Goal: Information Seeking & Learning: Check status

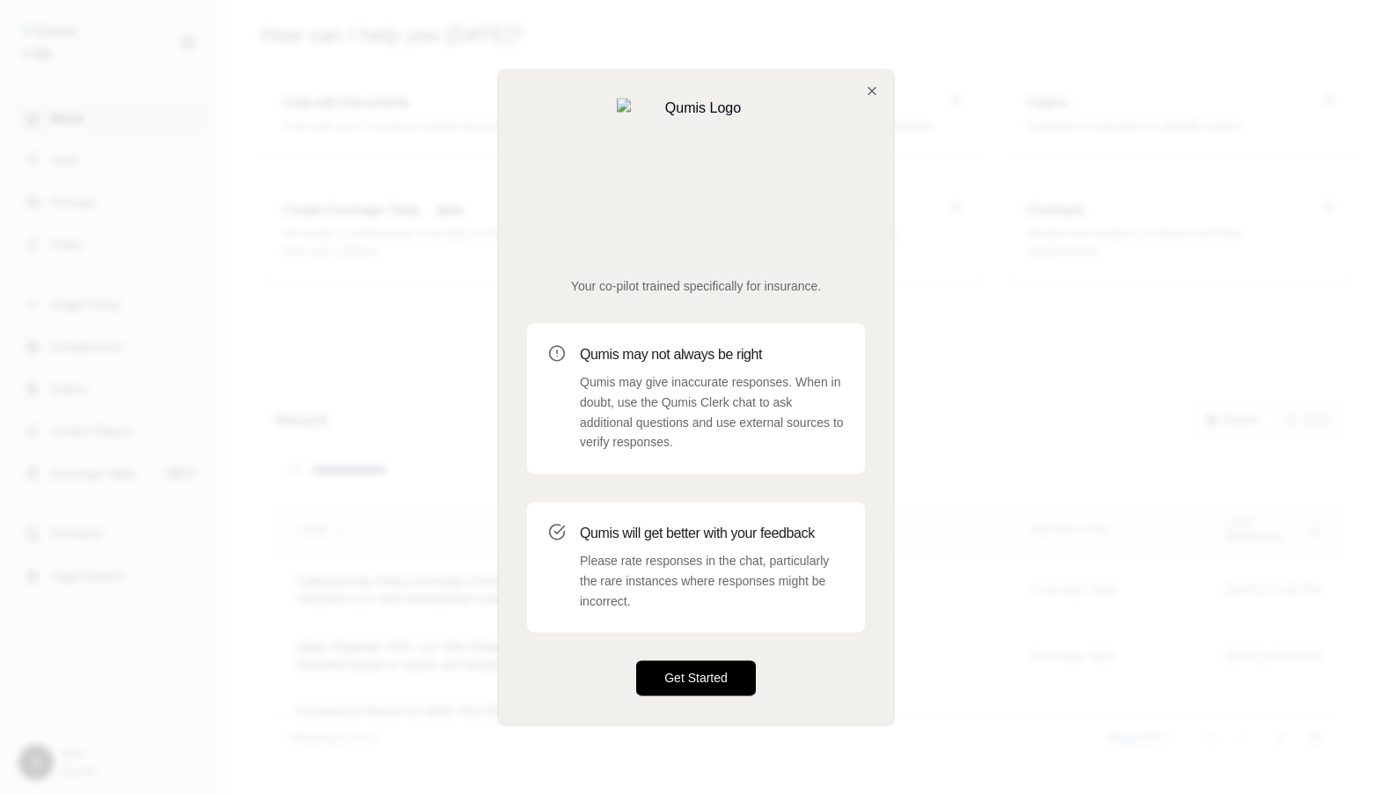
click at [696, 661] on button "Get Started" at bounding box center [696, 678] width 120 height 35
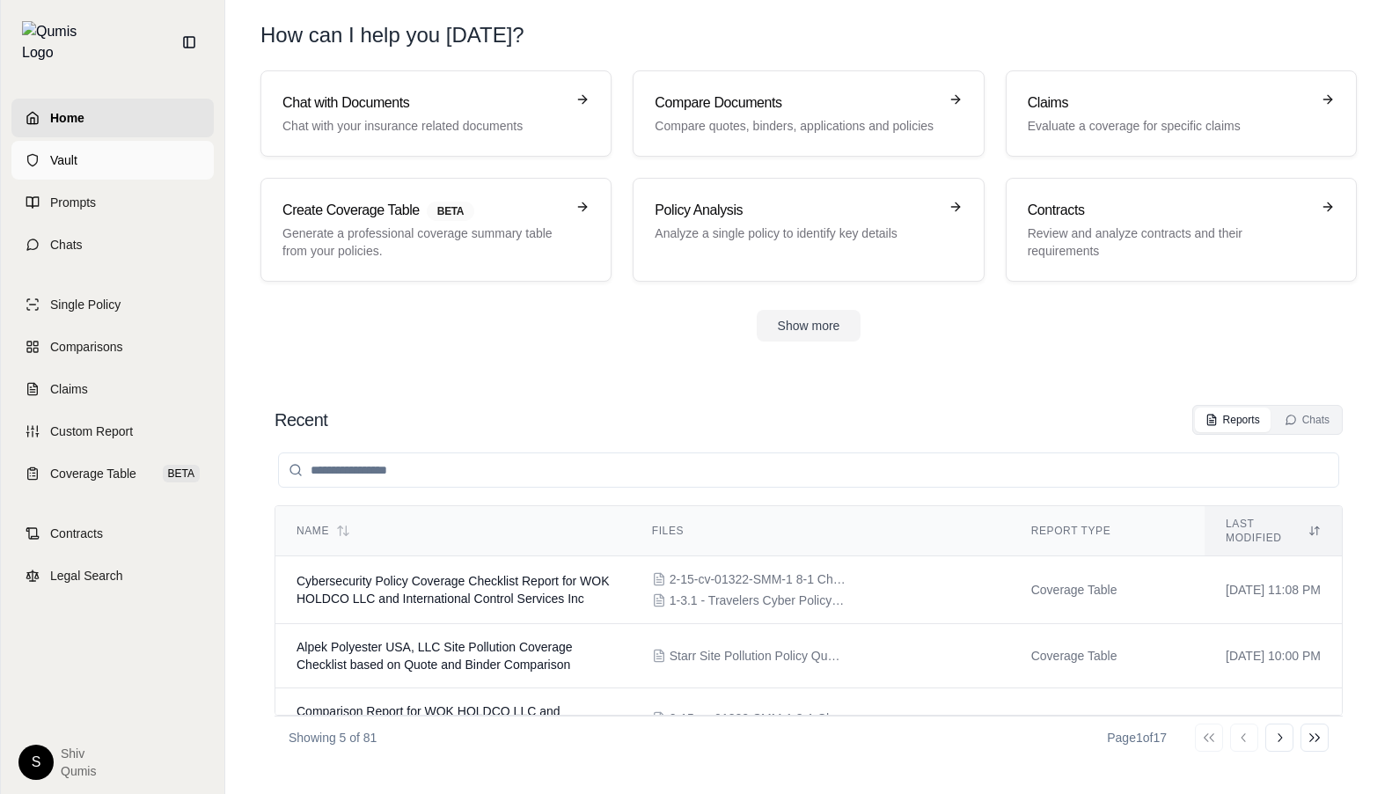
click at [113, 146] on link "Vault" at bounding box center [112, 160] width 202 height 39
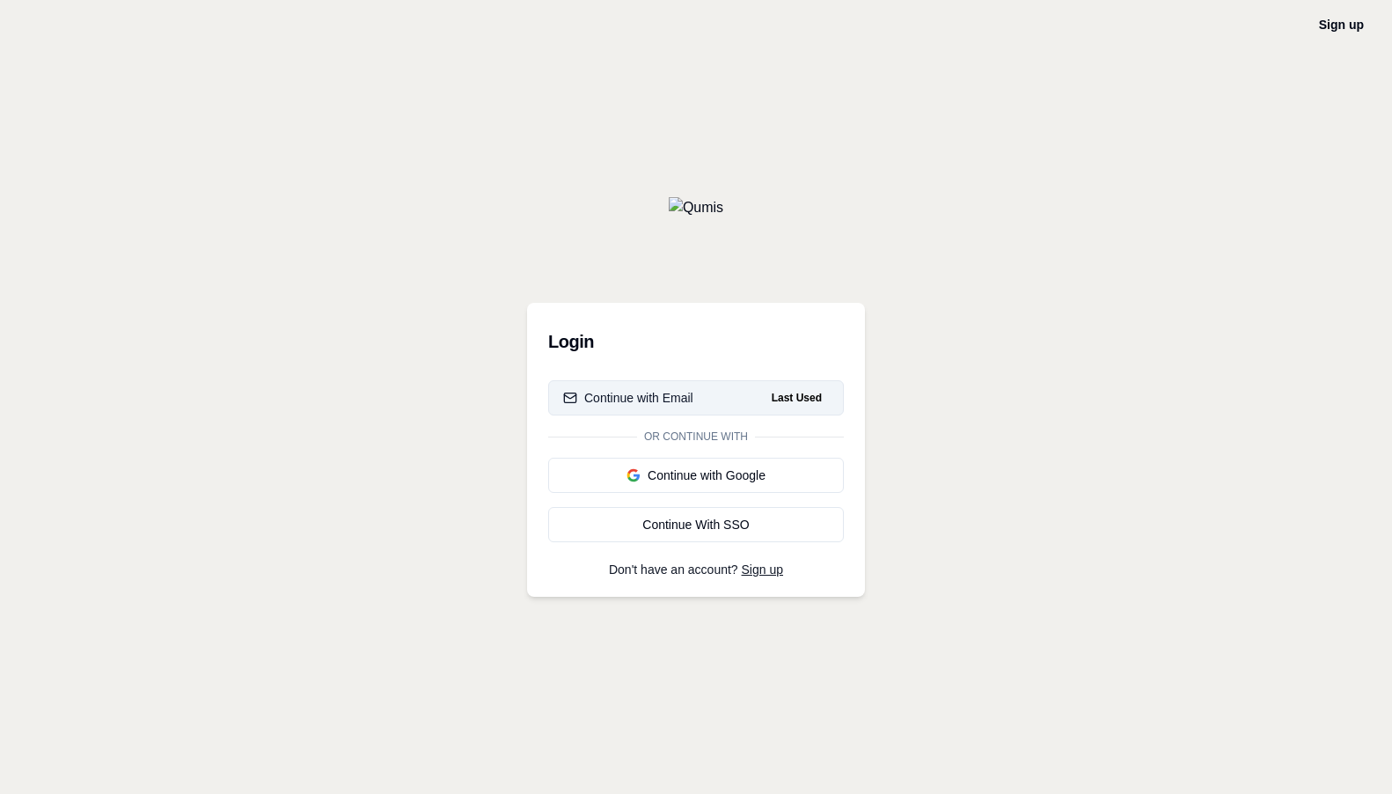
click at [696, 398] on button "Continue with Email Last Used" at bounding box center [696, 397] width 296 height 35
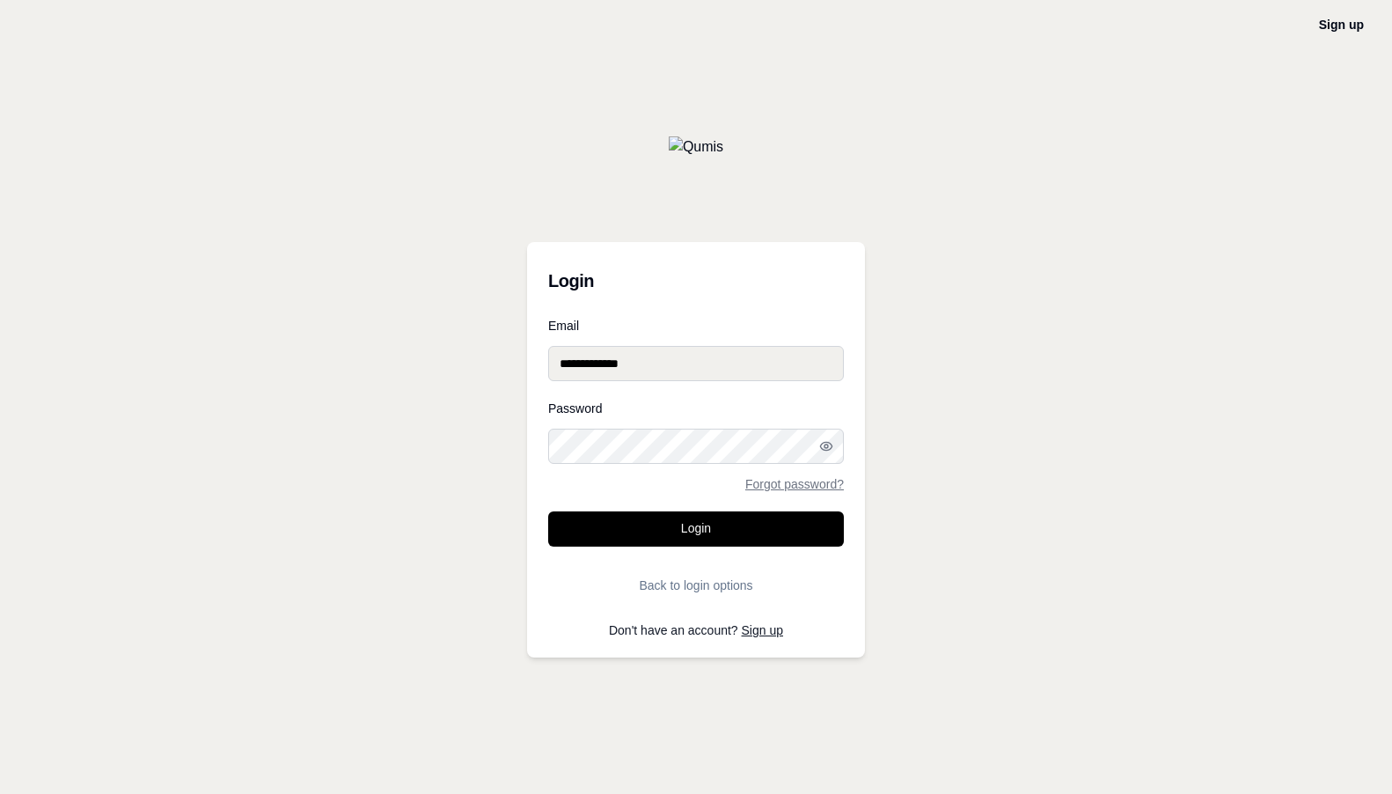
type input "**********"
click at [696, 529] on button "Login" at bounding box center [696, 528] width 296 height 35
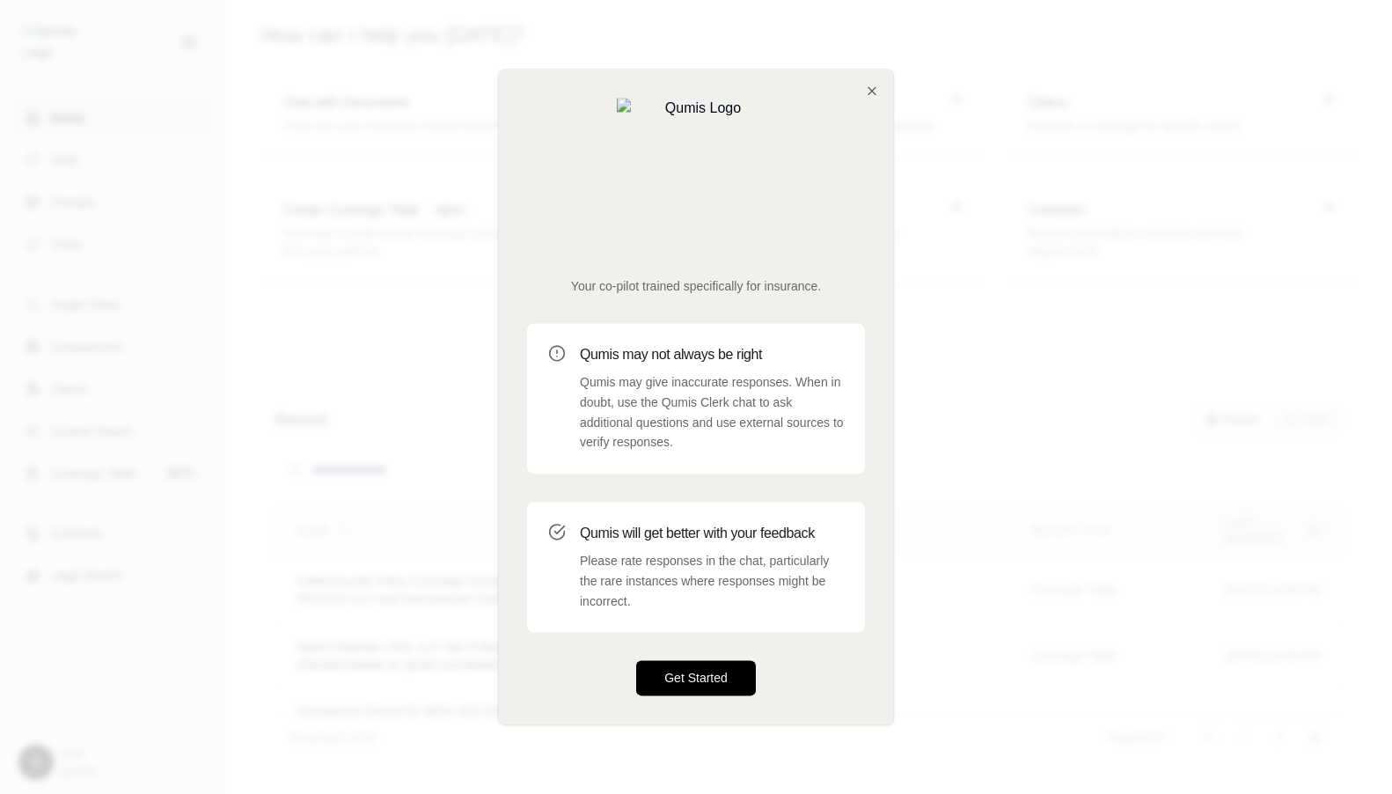
click at [696, 661] on button "Get Started" at bounding box center [696, 678] width 120 height 35
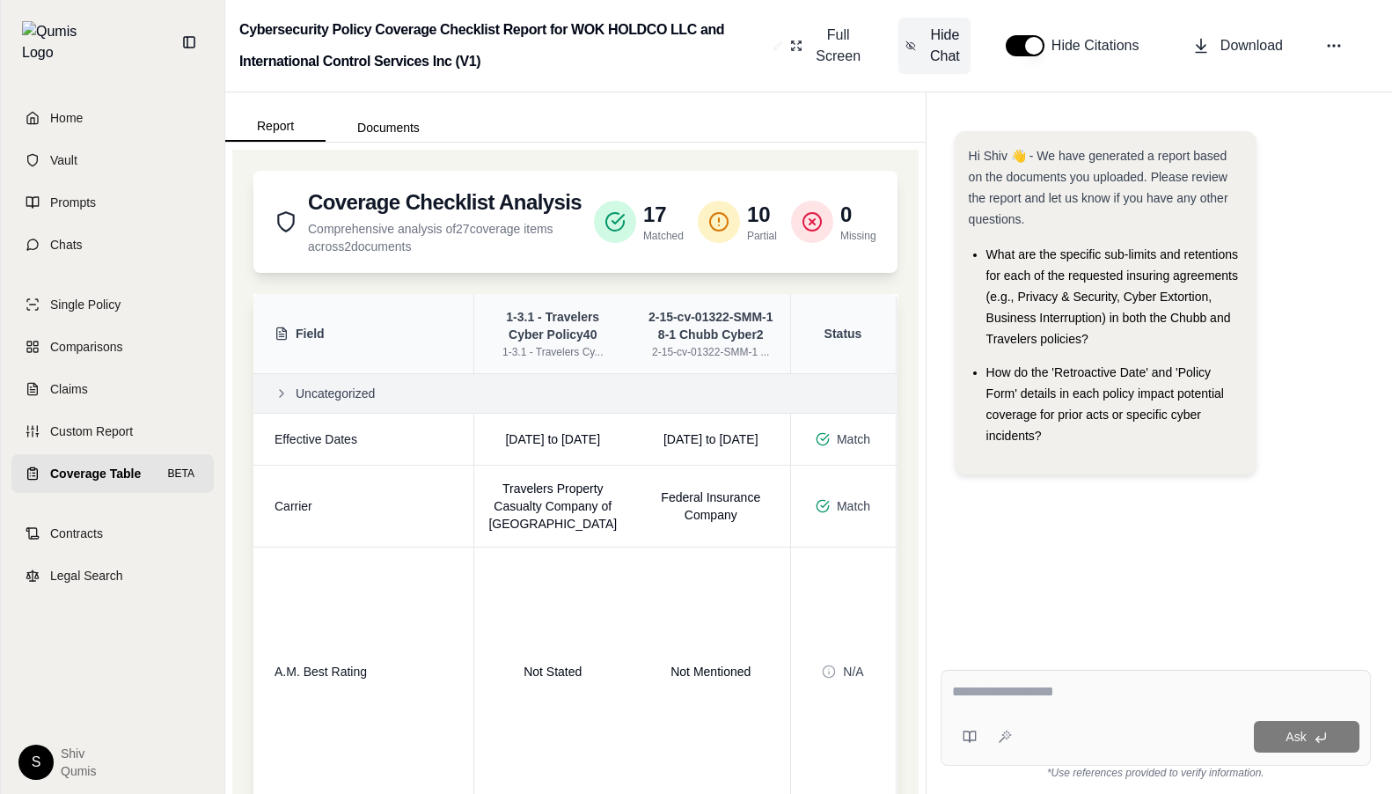
click at [935, 35] on span "Hide Chat" at bounding box center [945, 46] width 37 height 42
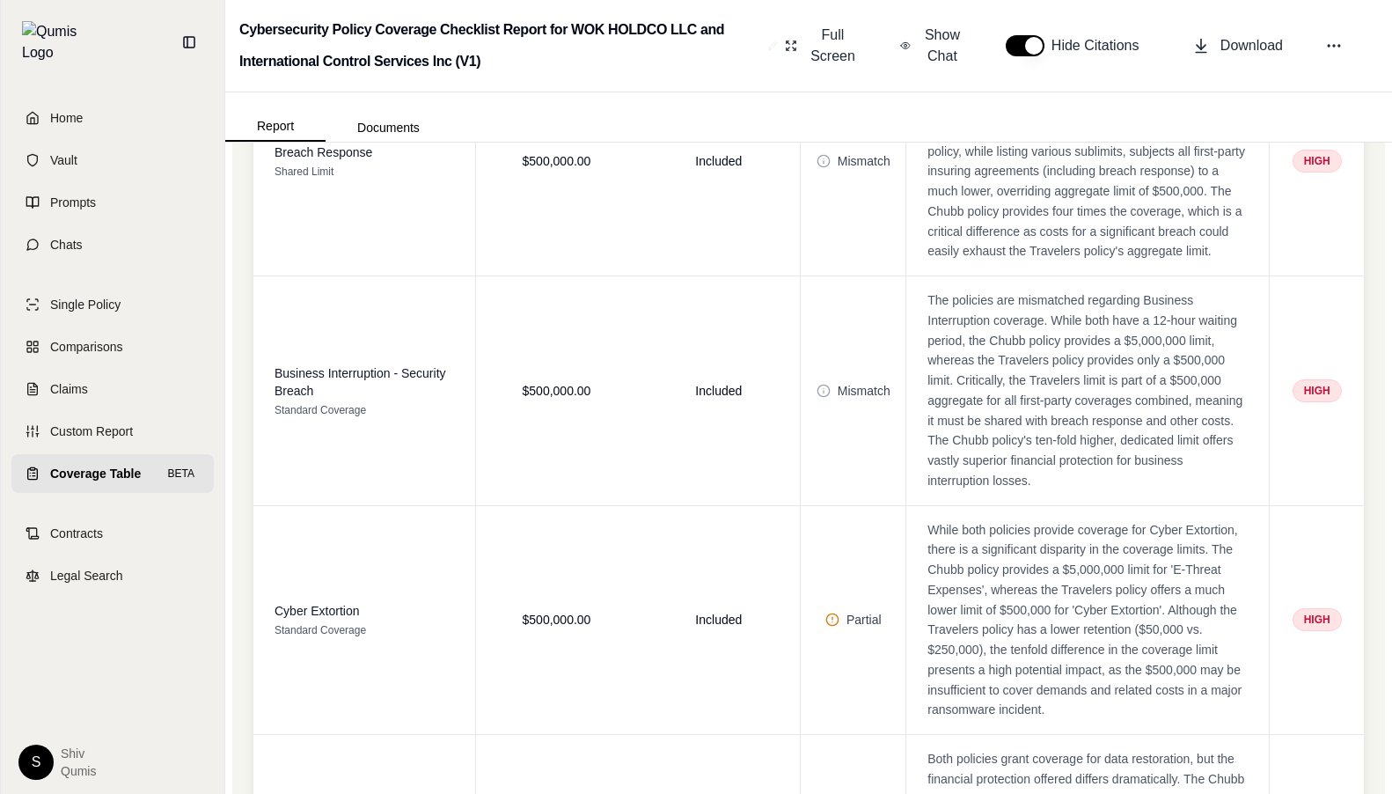
scroll to position [4999, 0]
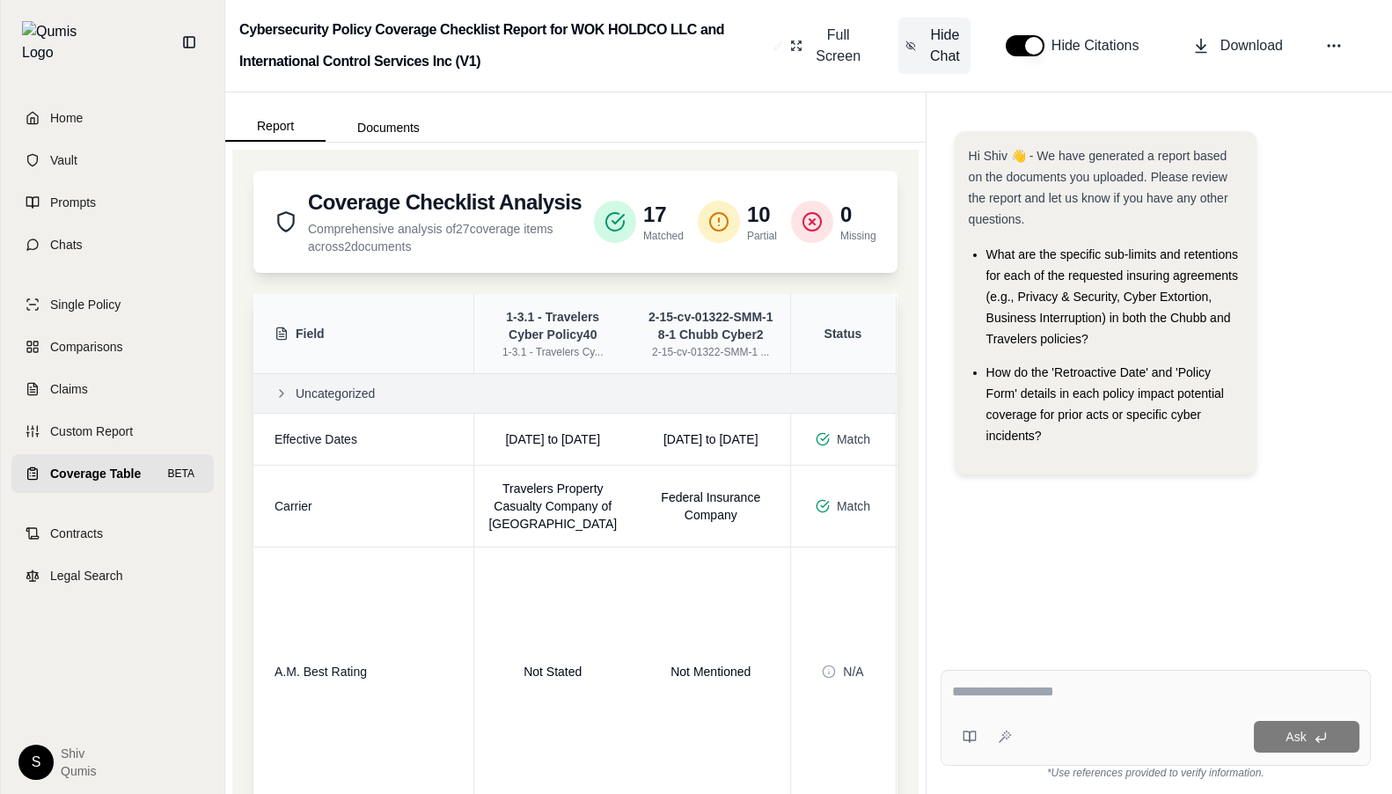
click at [919, 56] on button "Hide Chat" at bounding box center [935, 46] width 72 height 56
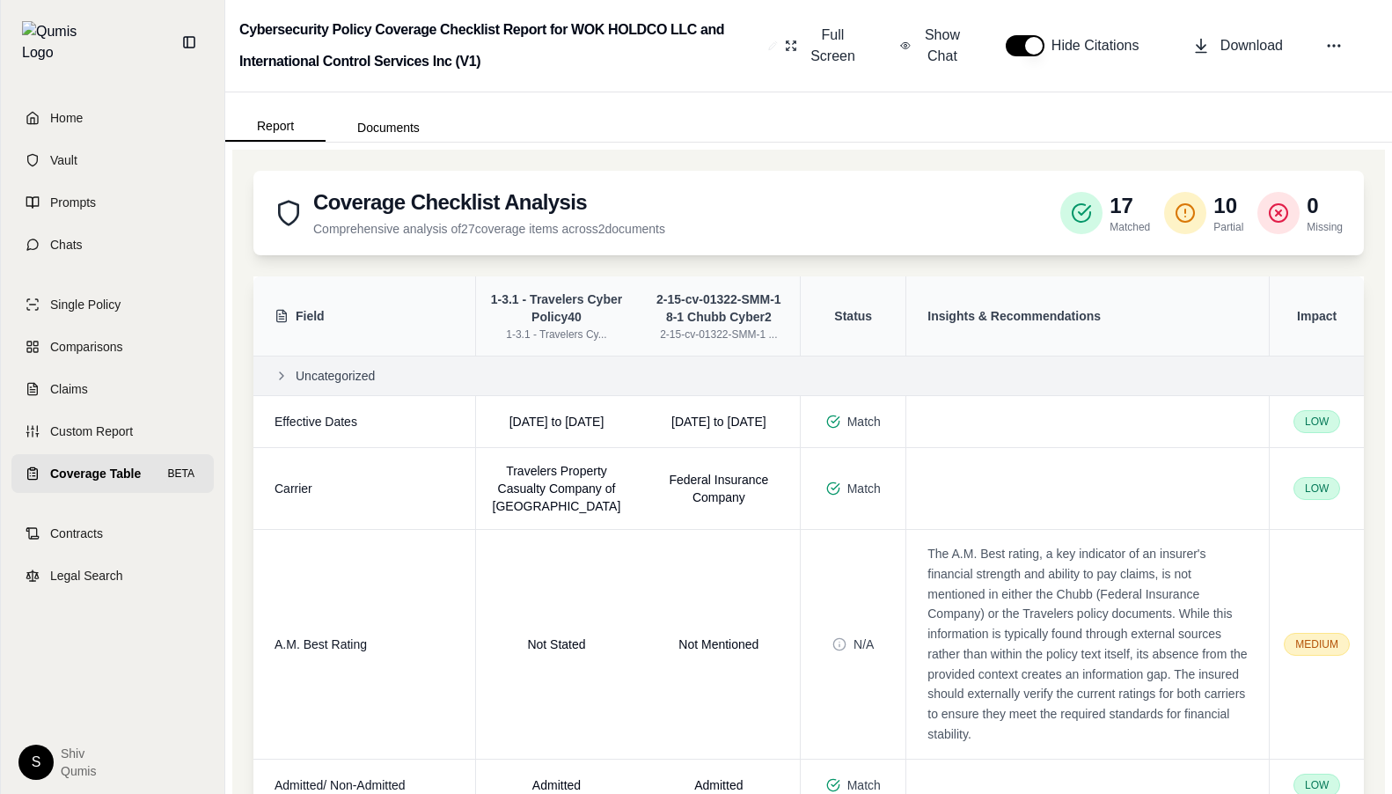
click at [1100, 205] on div at bounding box center [1082, 213] width 42 height 42
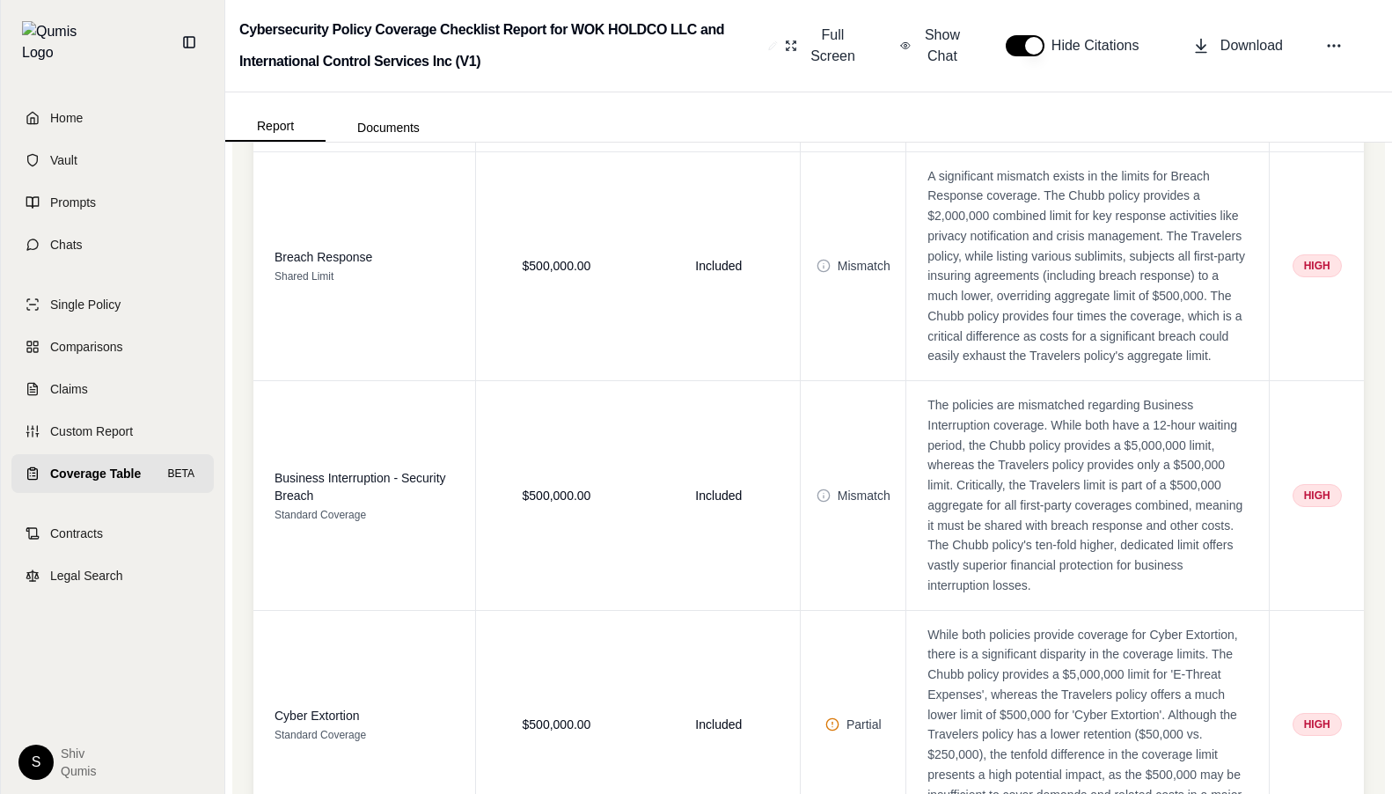
scroll to position [5114, 0]
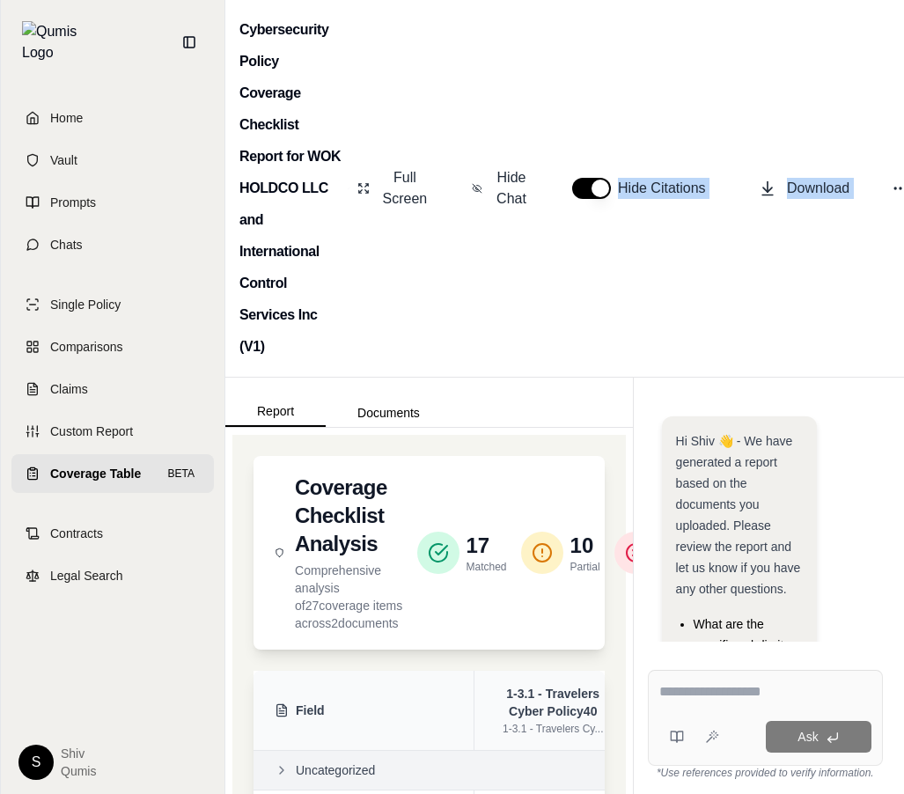
drag, startPoint x: 903, startPoint y: 159, endPoint x: 650, endPoint y: 177, distance: 253.2
click at [650, 177] on div "Full Screen Hide Chat Hide Citations Download" at bounding box center [647, 188] width 595 height 56
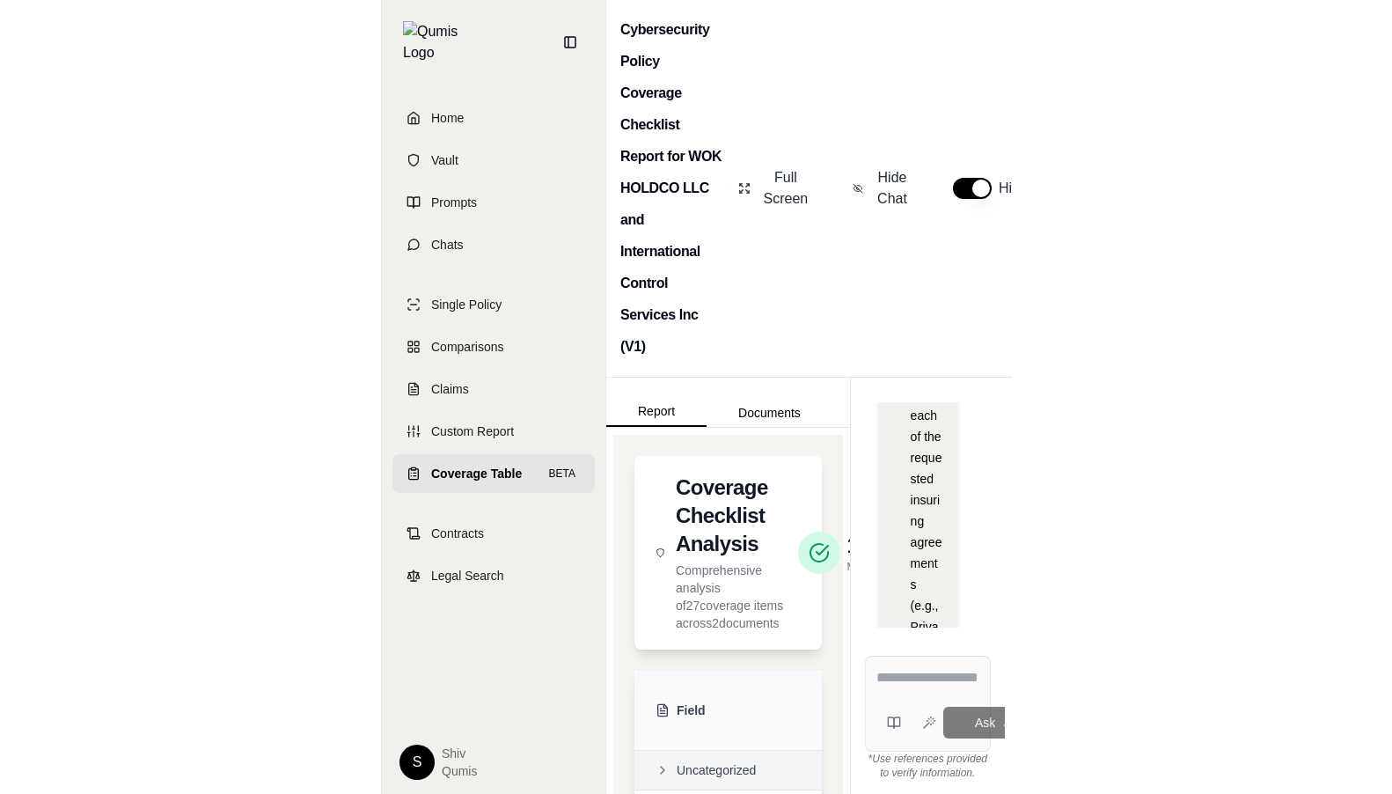
scroll to position [758, 0]
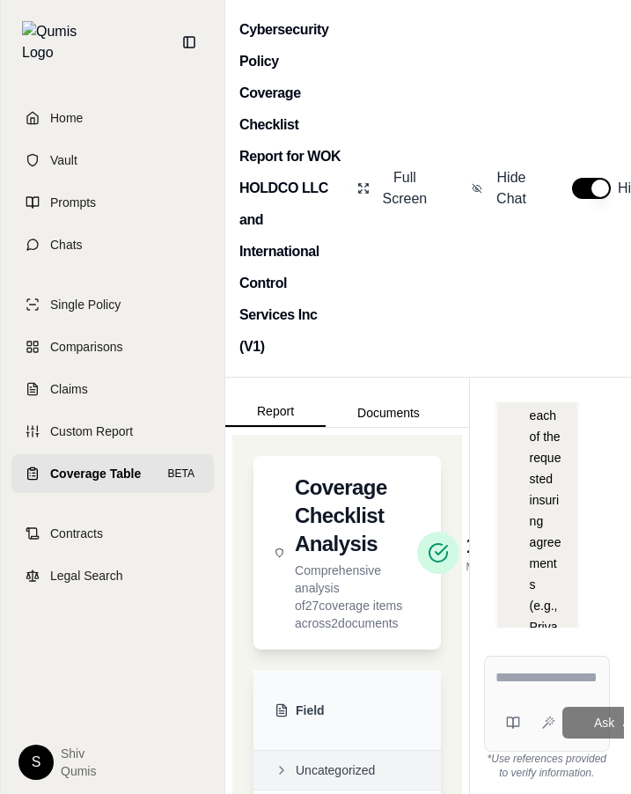
drag, startPoint x: 629, startPoint y: 278, endPoint x: 881, endPoint y: 279, distance: 251.7
click at [631, 279] on html "Home Vault Prompts Chats Single Policy Comparisons Claims Custom Report Coverag…" at bounding box center [315, 397] width 631 height 794
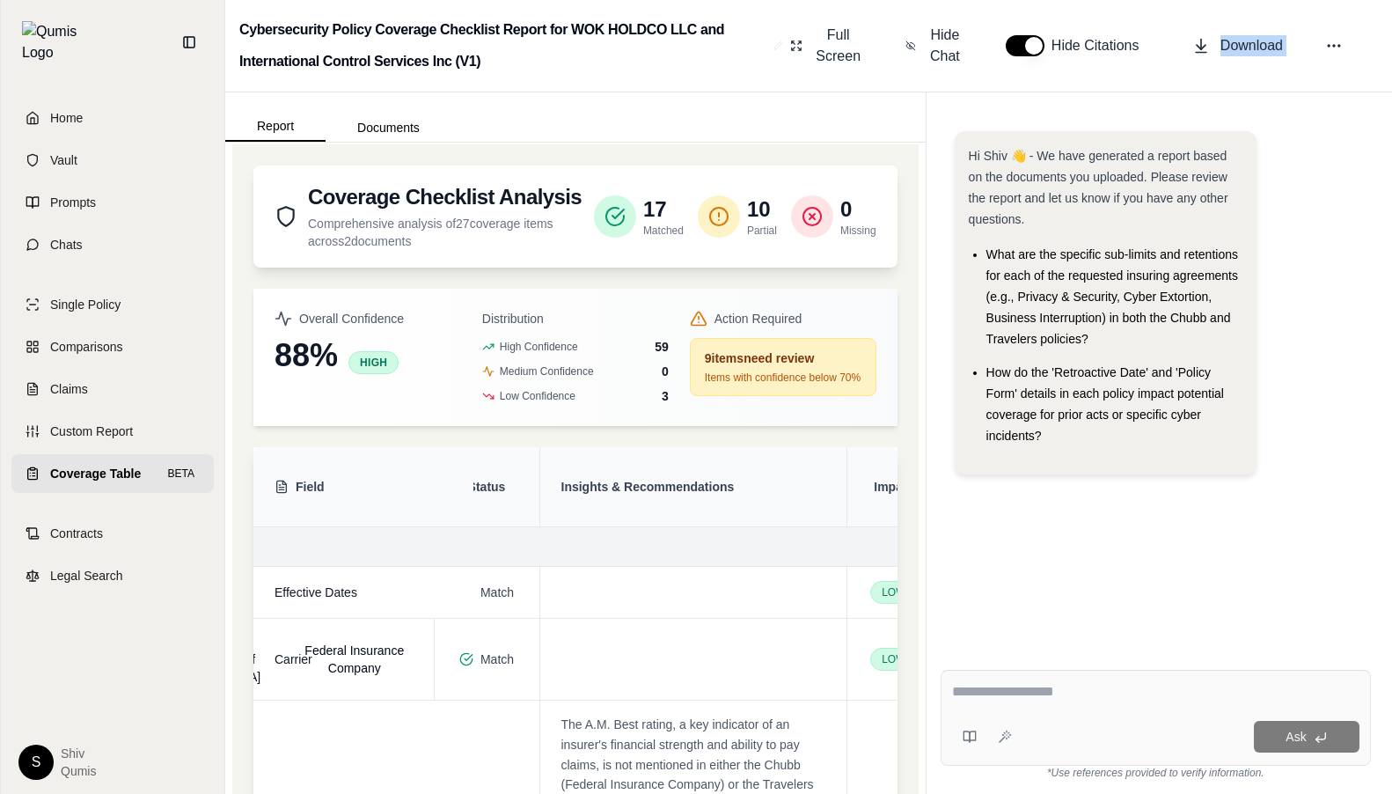
scroll to position [0, 0]
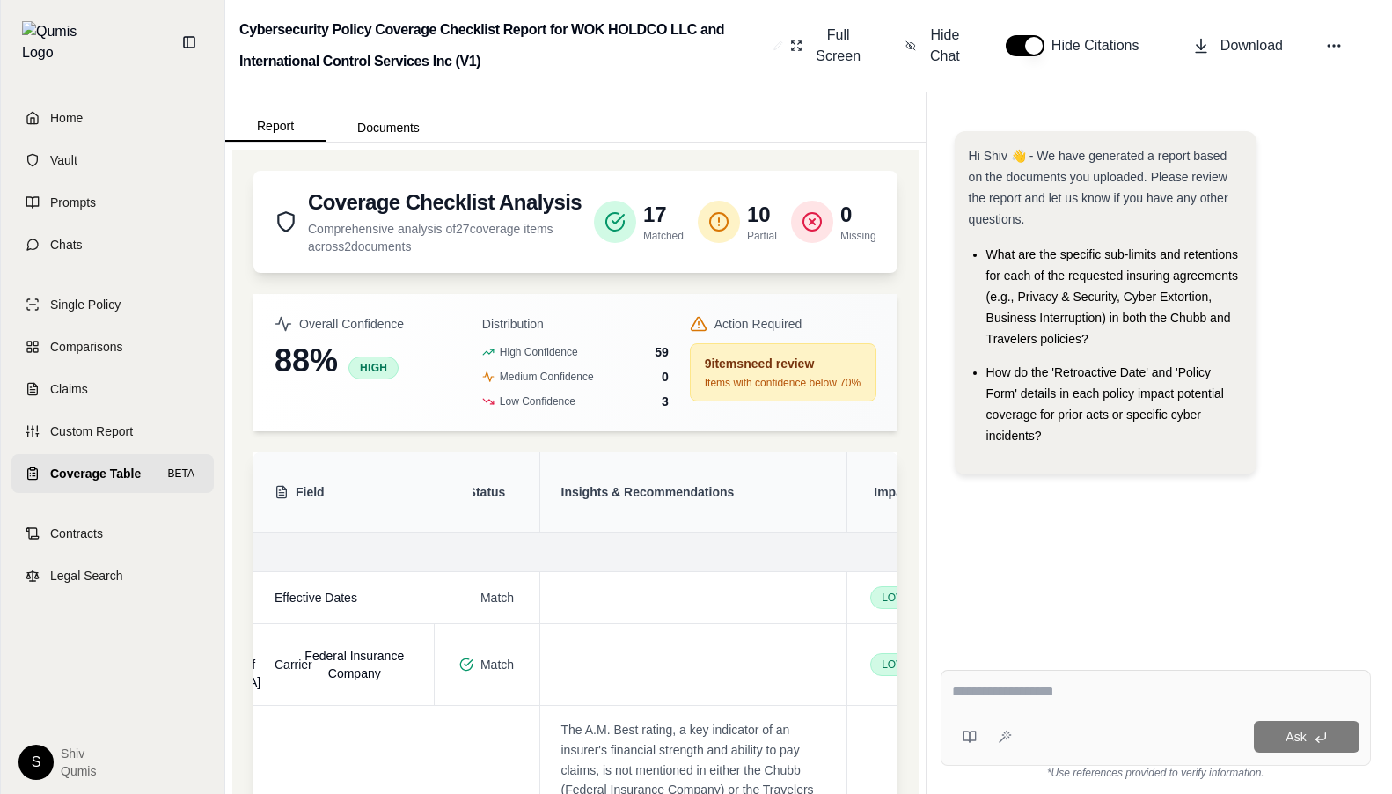
click at [785, 369] on p "9 item s need review" at bounding box center [783, 364] width 157 height 18
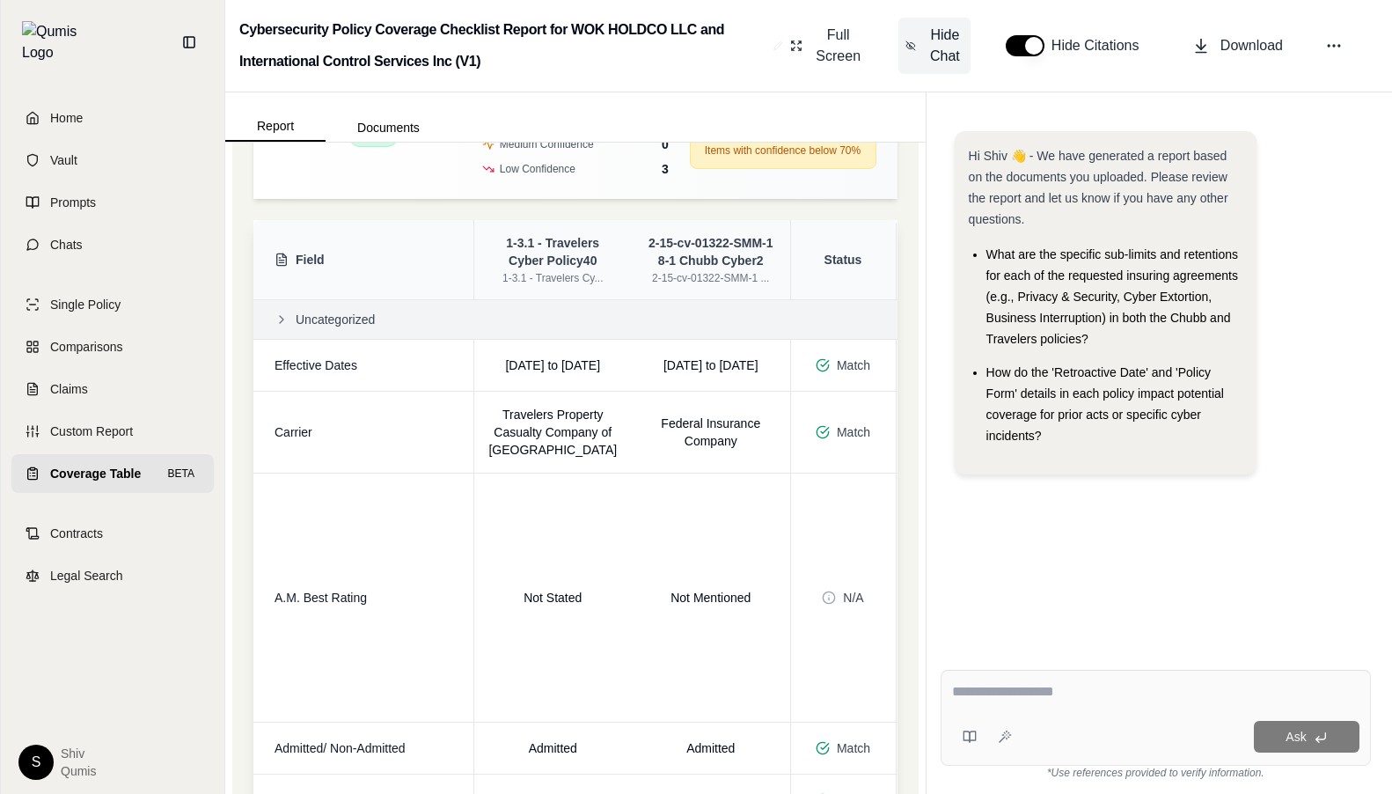
click at [903, 55] on span "Hide Chat" at bounding box center [945, 46] width 37 height 42
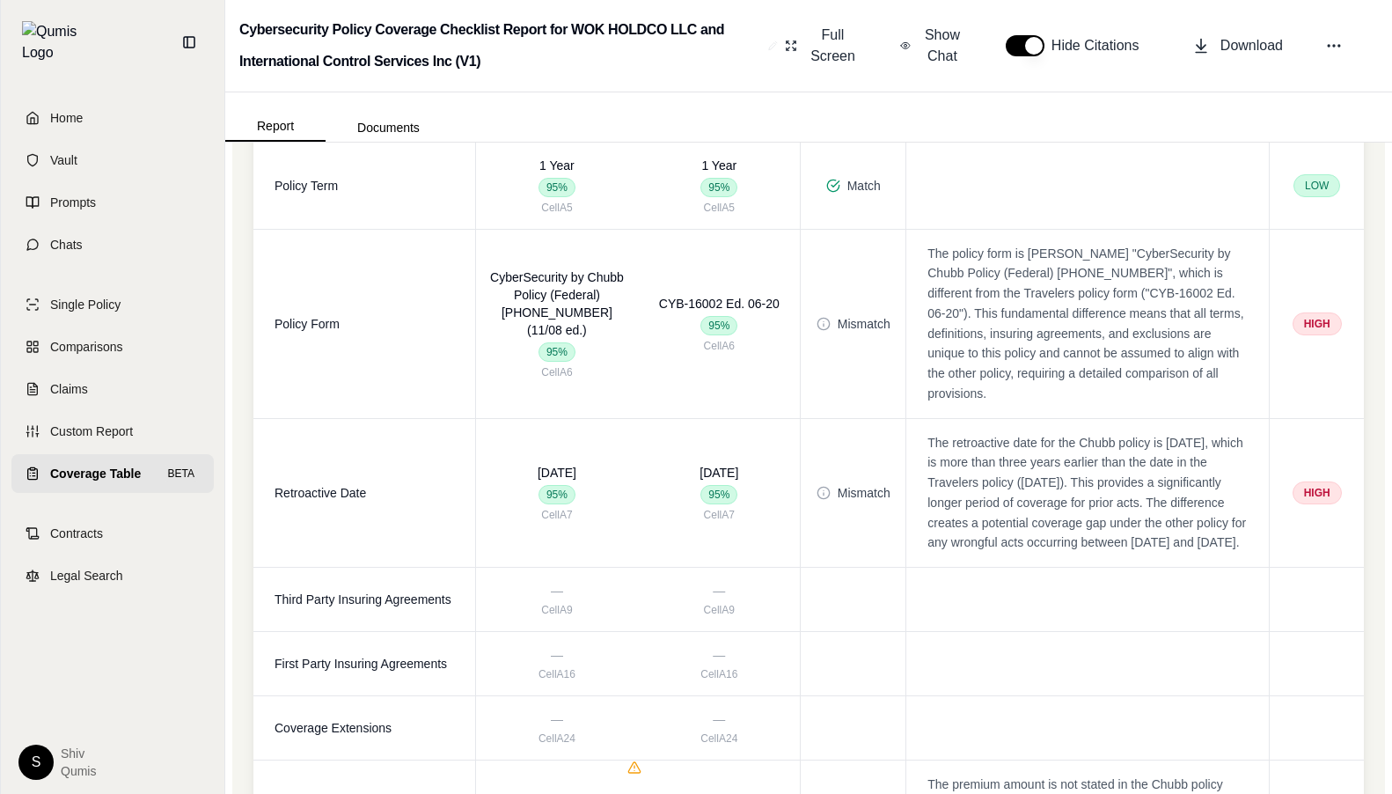
scroll to position [936, 0]
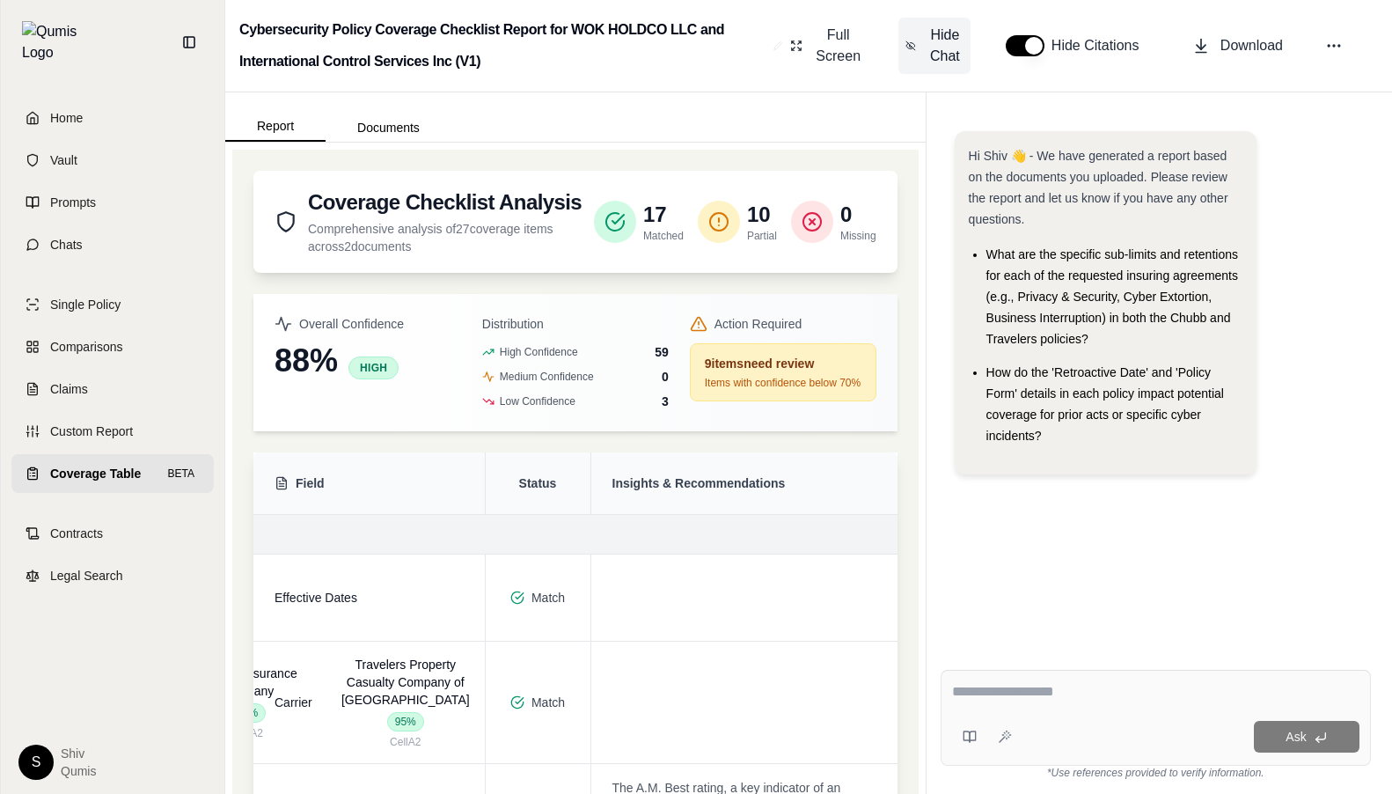
click at [951, 40] on span "Hide Chat" at bounding box center [945, 46] width 37 height 42
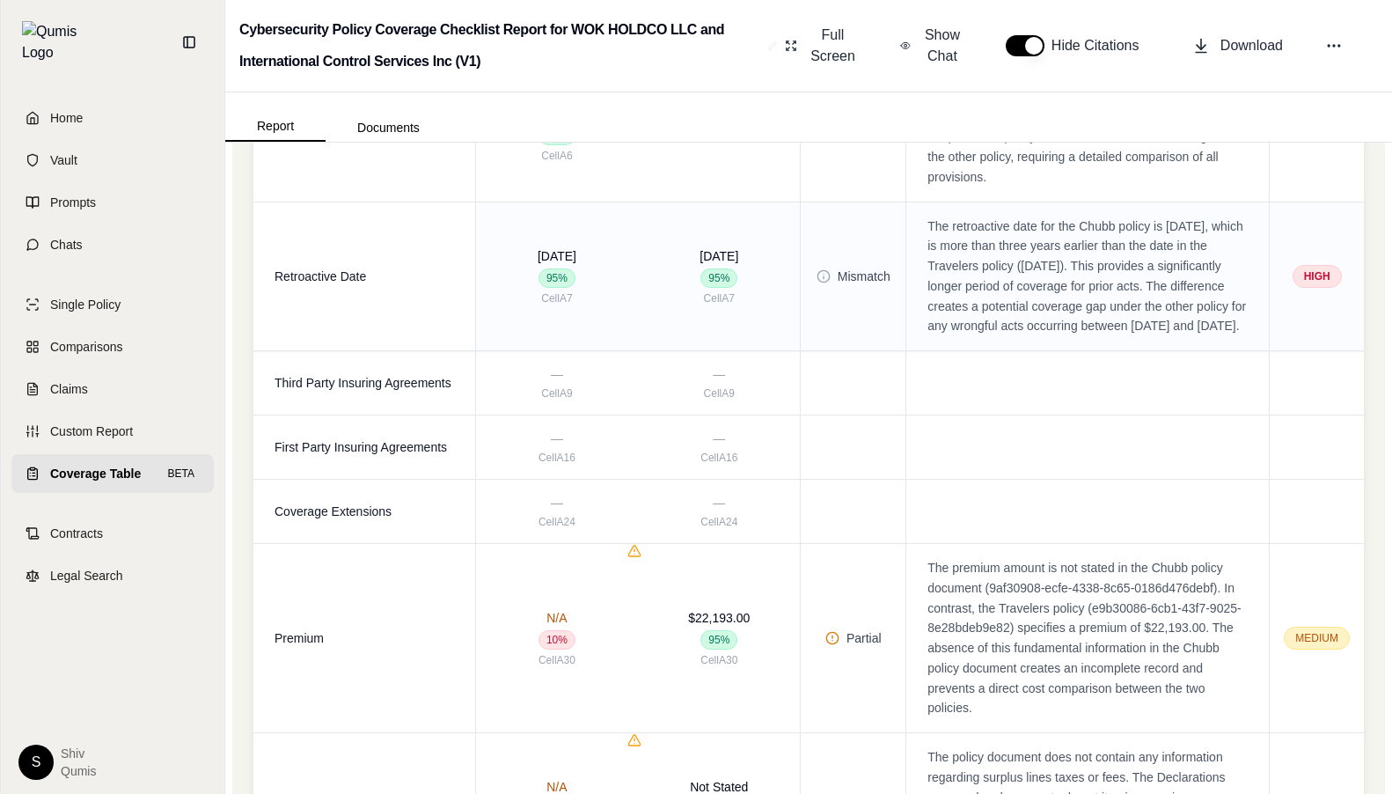
scroll to position [1454, 0]
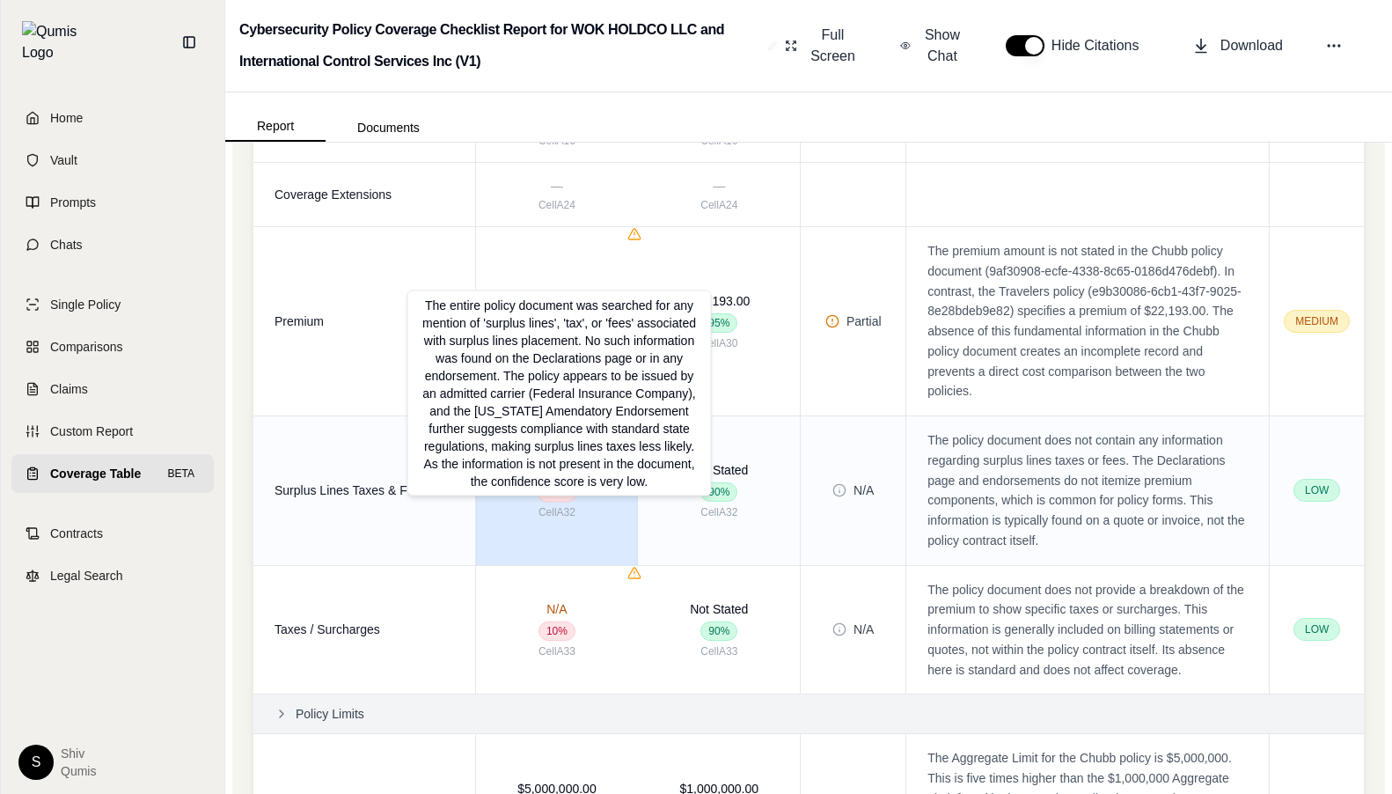
click at [567, 503] on span "10 %" at bounding box center [557, 492] width 39 height 20
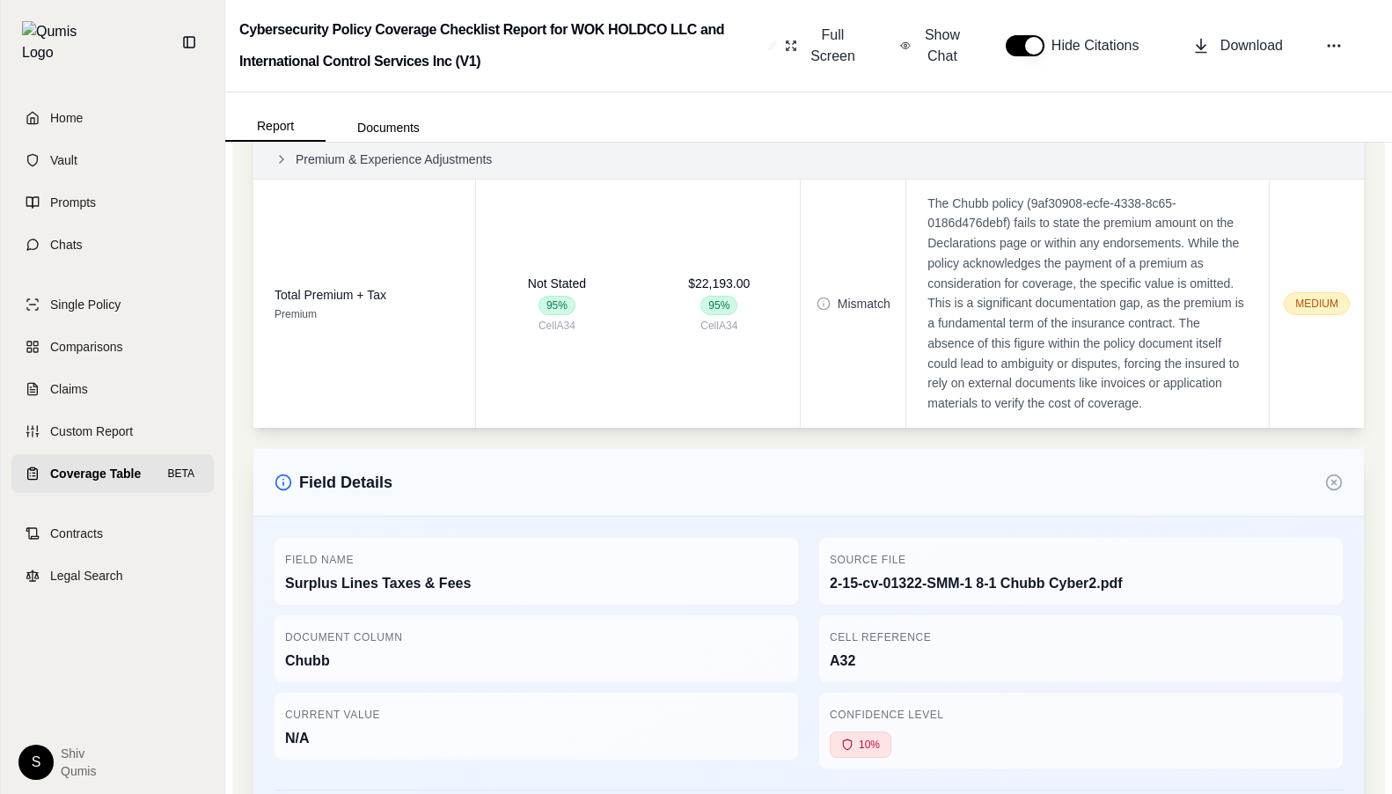
scroll to position [6656, 0]
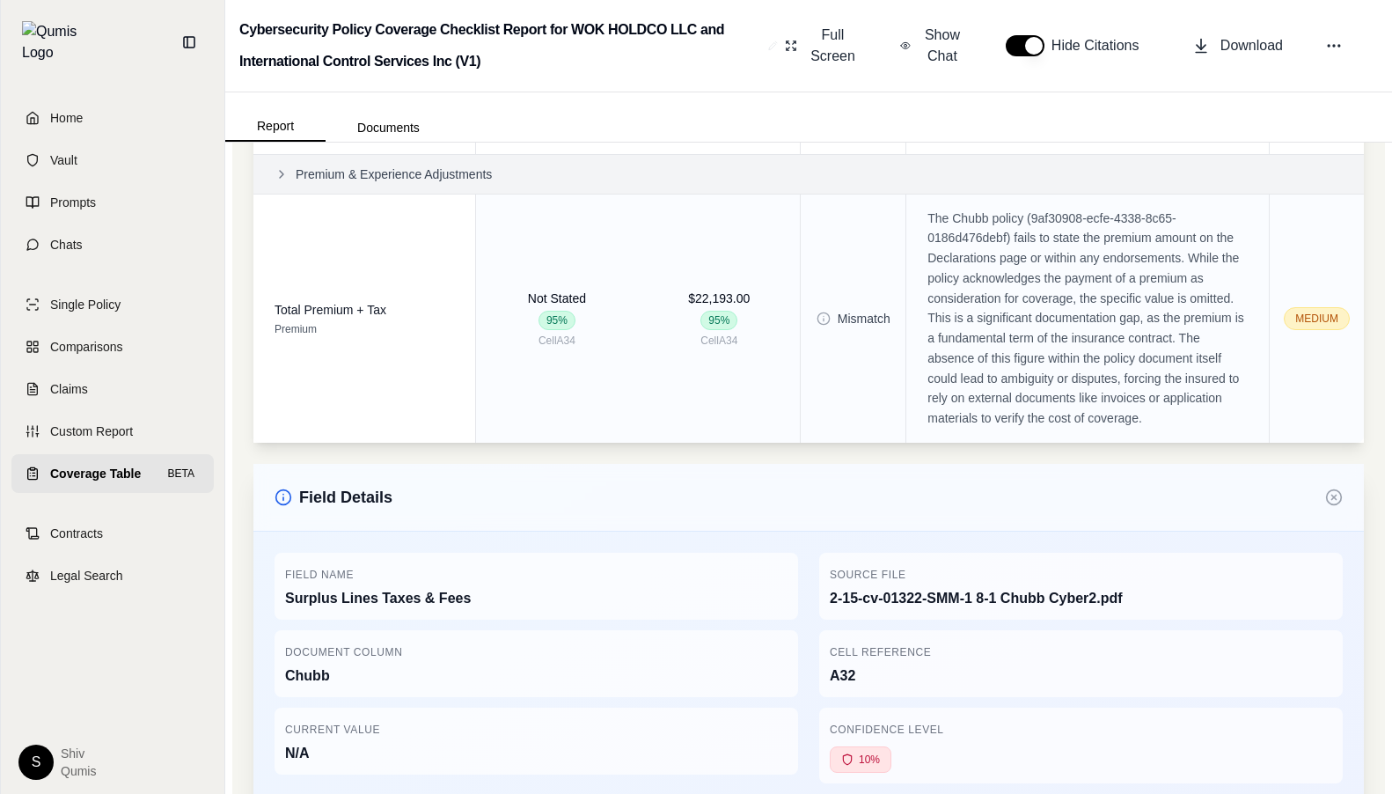
click at [813, 443] on td "Mismatch" at bounding box center [854, 318] width 106 height 249
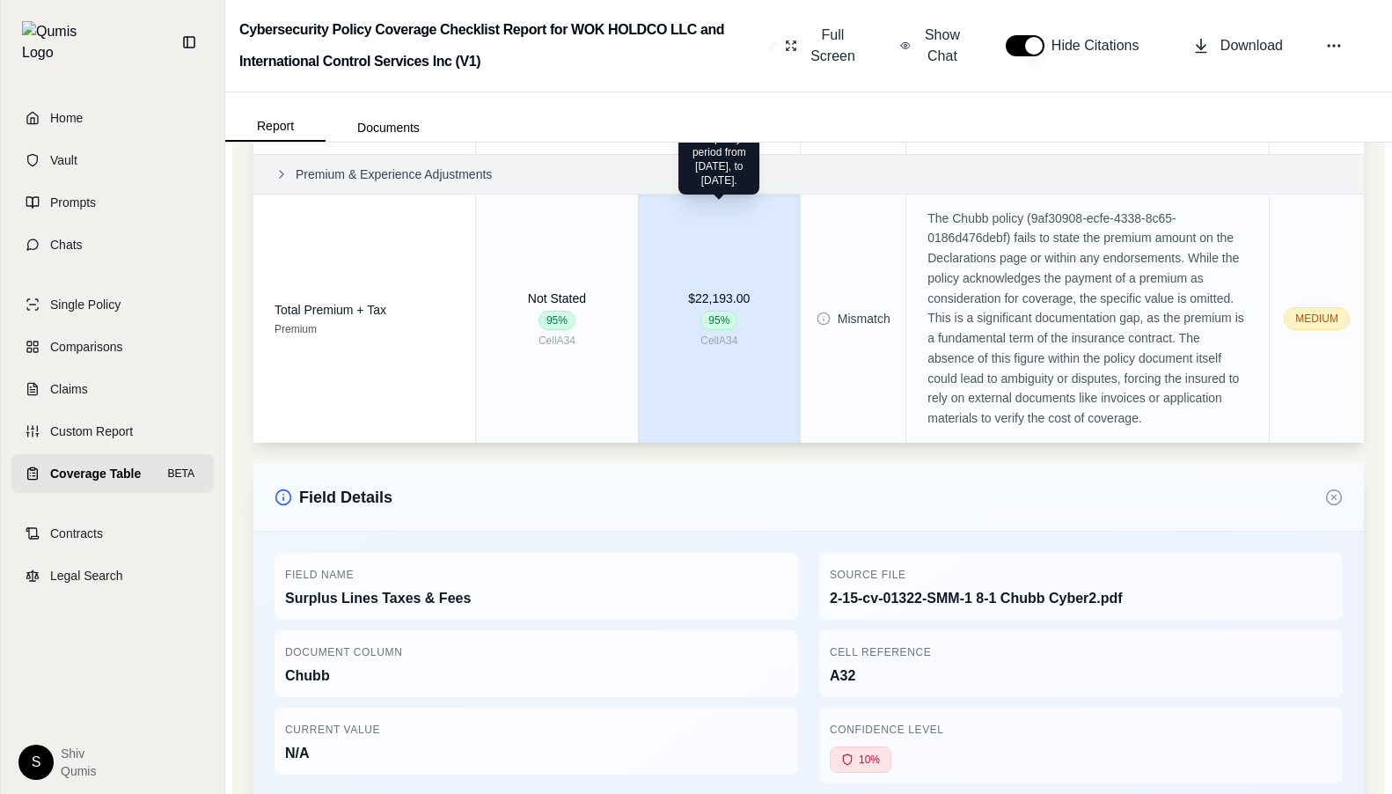
click at [800, 356] on td "$22,193.00 95 % Cell A34 This is the total premium for the policy period from […" at bounding box center [719, 318] width 162 height 249
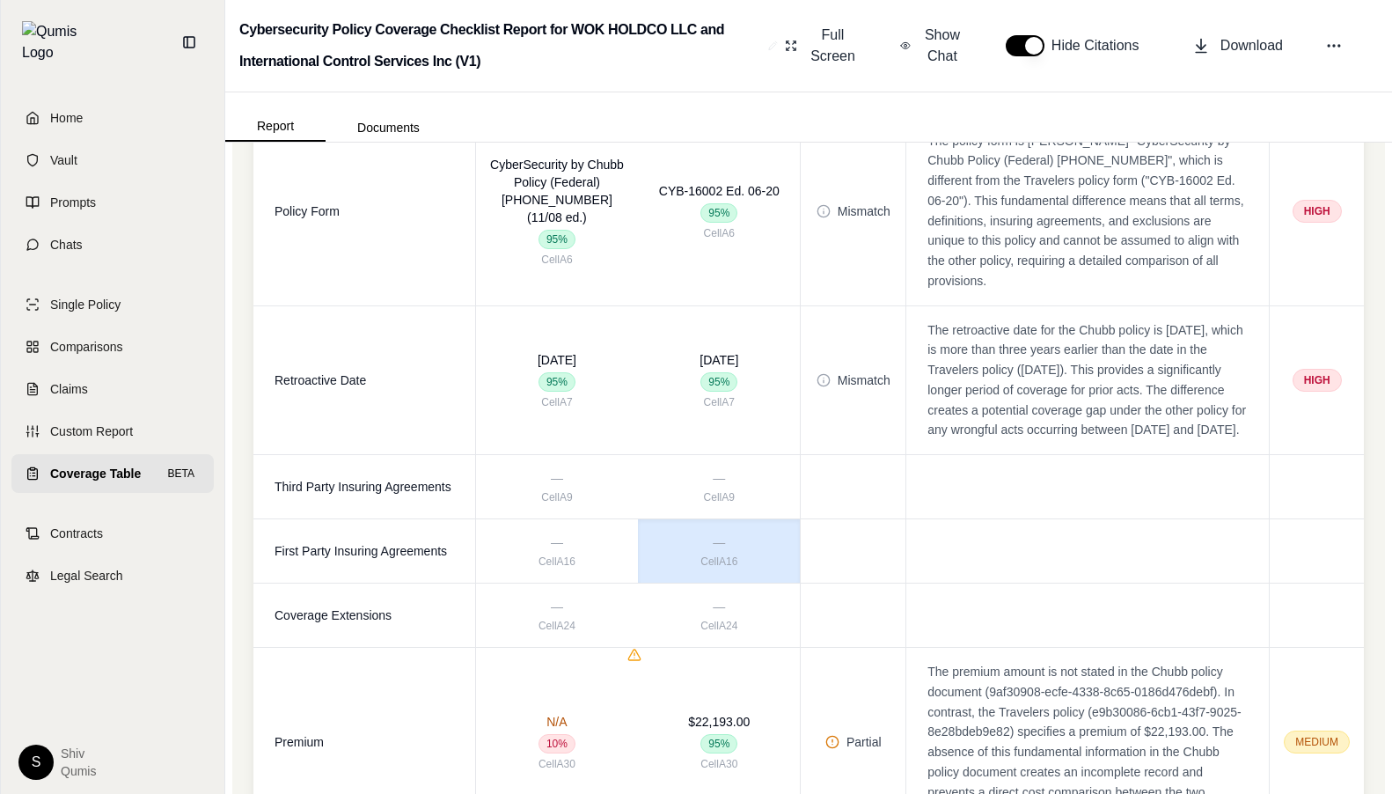
scroll to position [1086, 0]
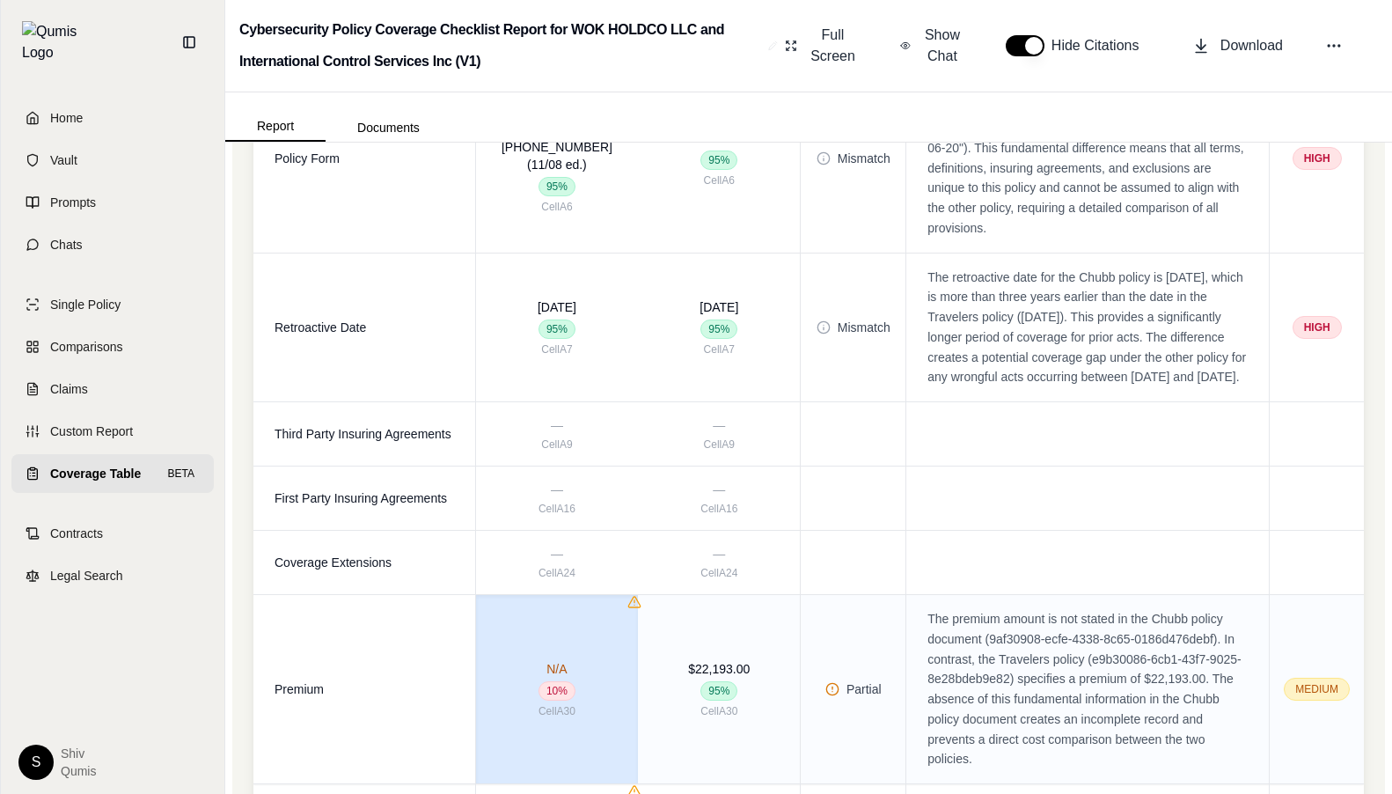
click at [638, 627] on td "N/A 10 % Cell A30" at bounding box center [556, 689] width 163 height 189
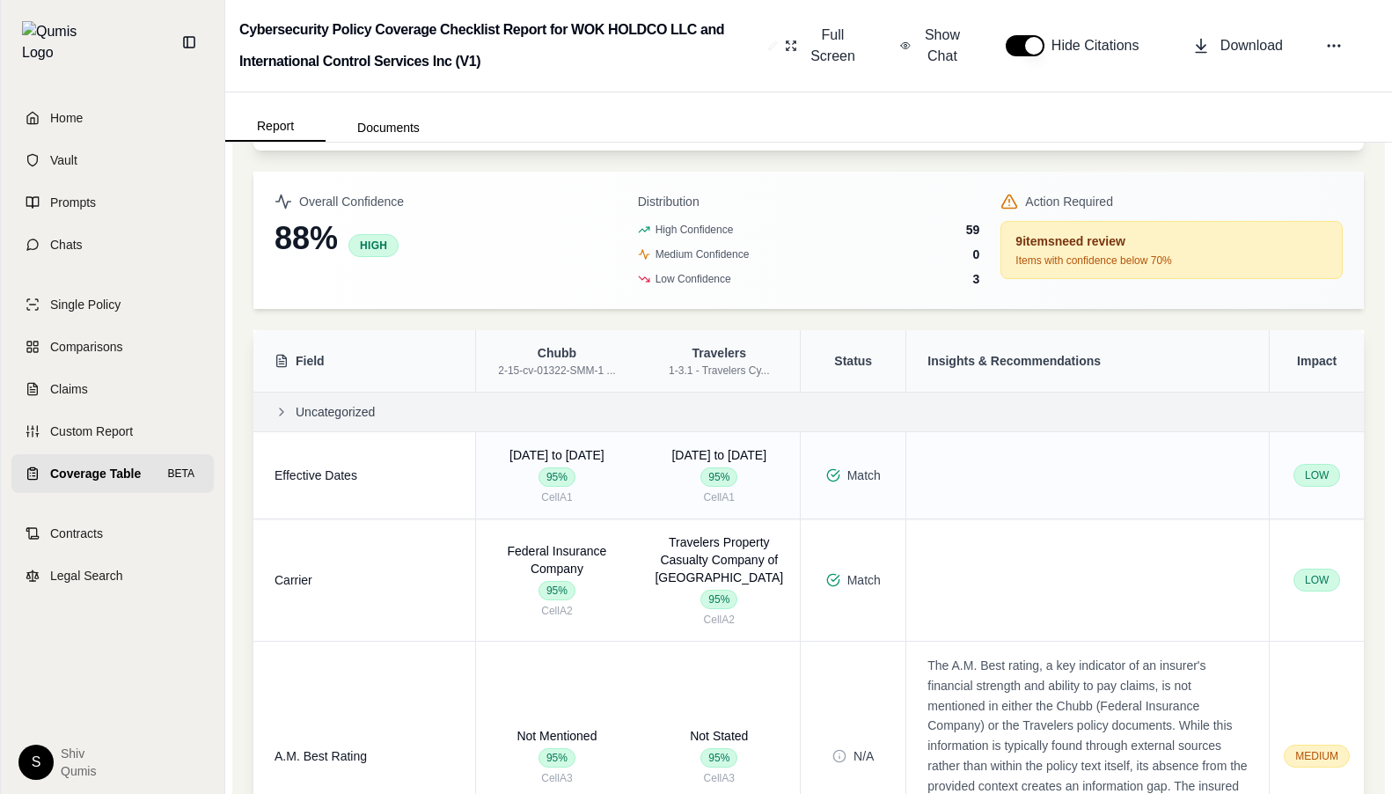
scroll to position [107, 0]
click at [187, 37] on icon at bounding box center [189, 42] width 11 height 11
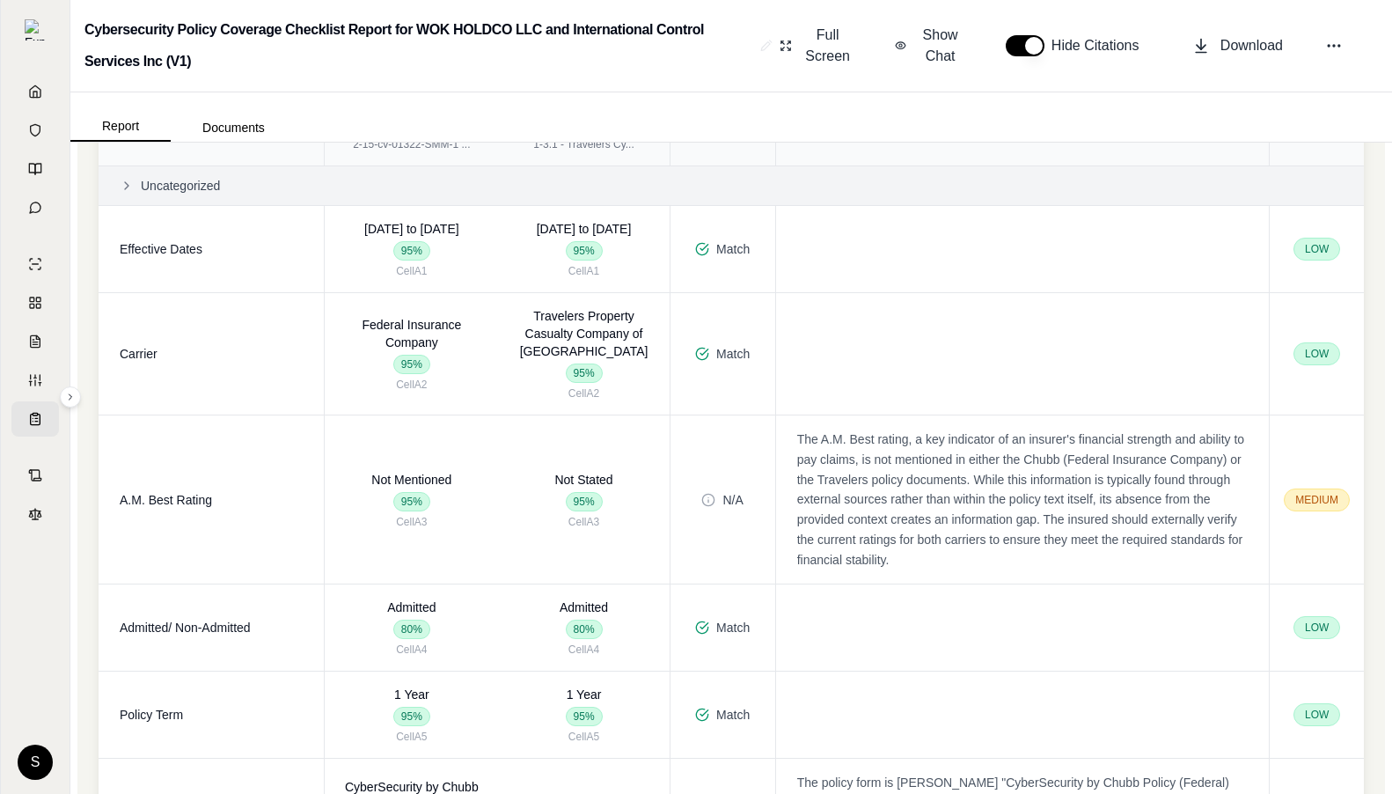
scroll to position [0, 0]
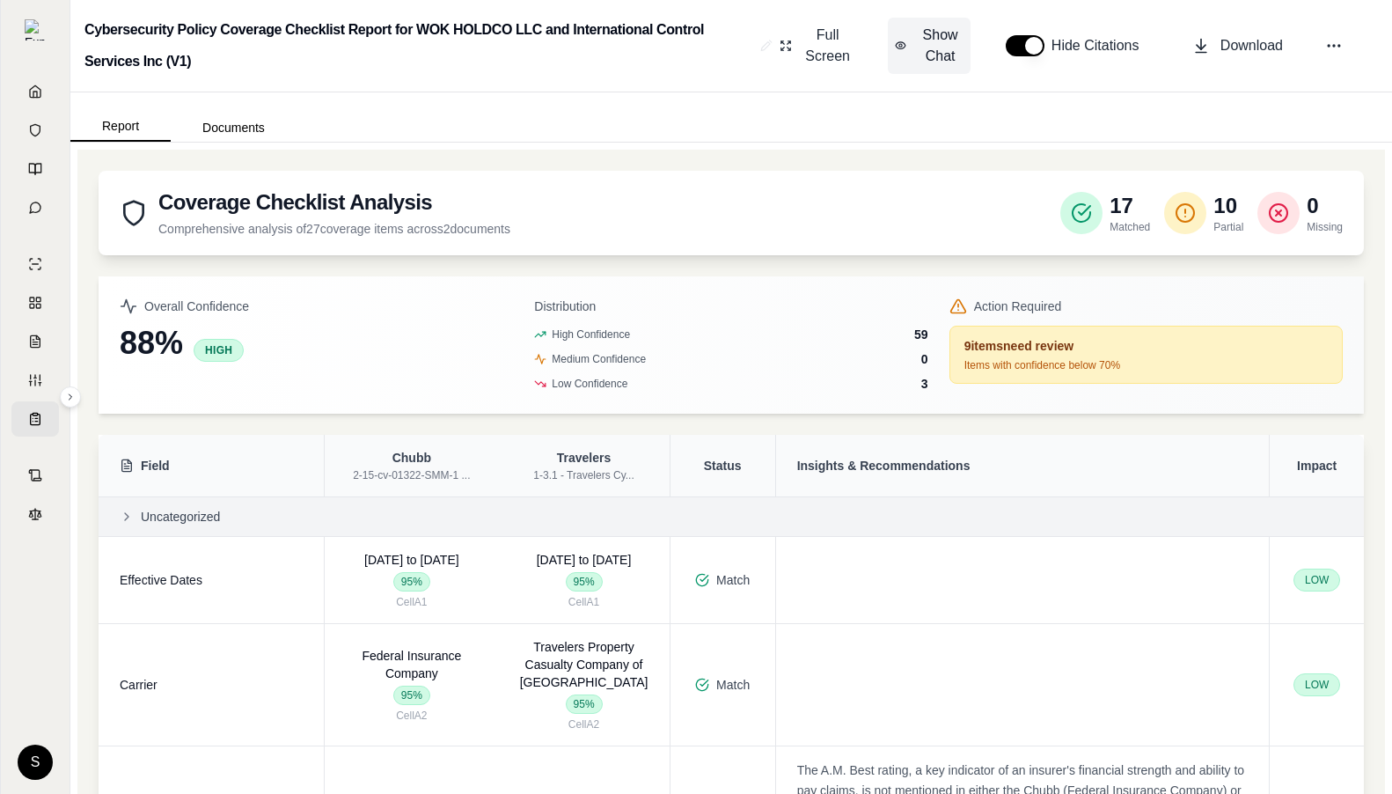
click at [939, 62] on span "Show Chat" at bounding box center [940, 46] width 46 height 42
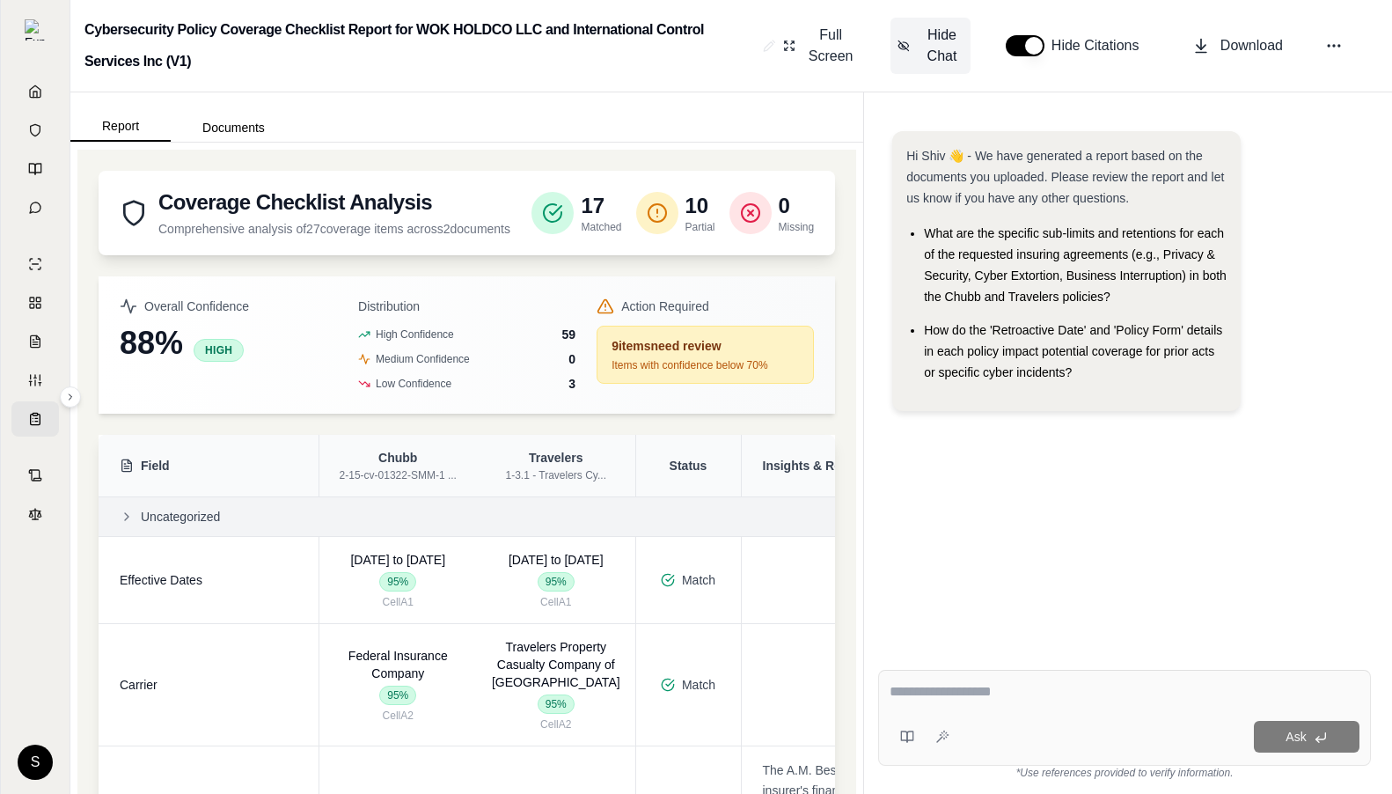
click at [918, 55] on button "Hide Chat" at bounding box center [930, 46] width 79 height 56
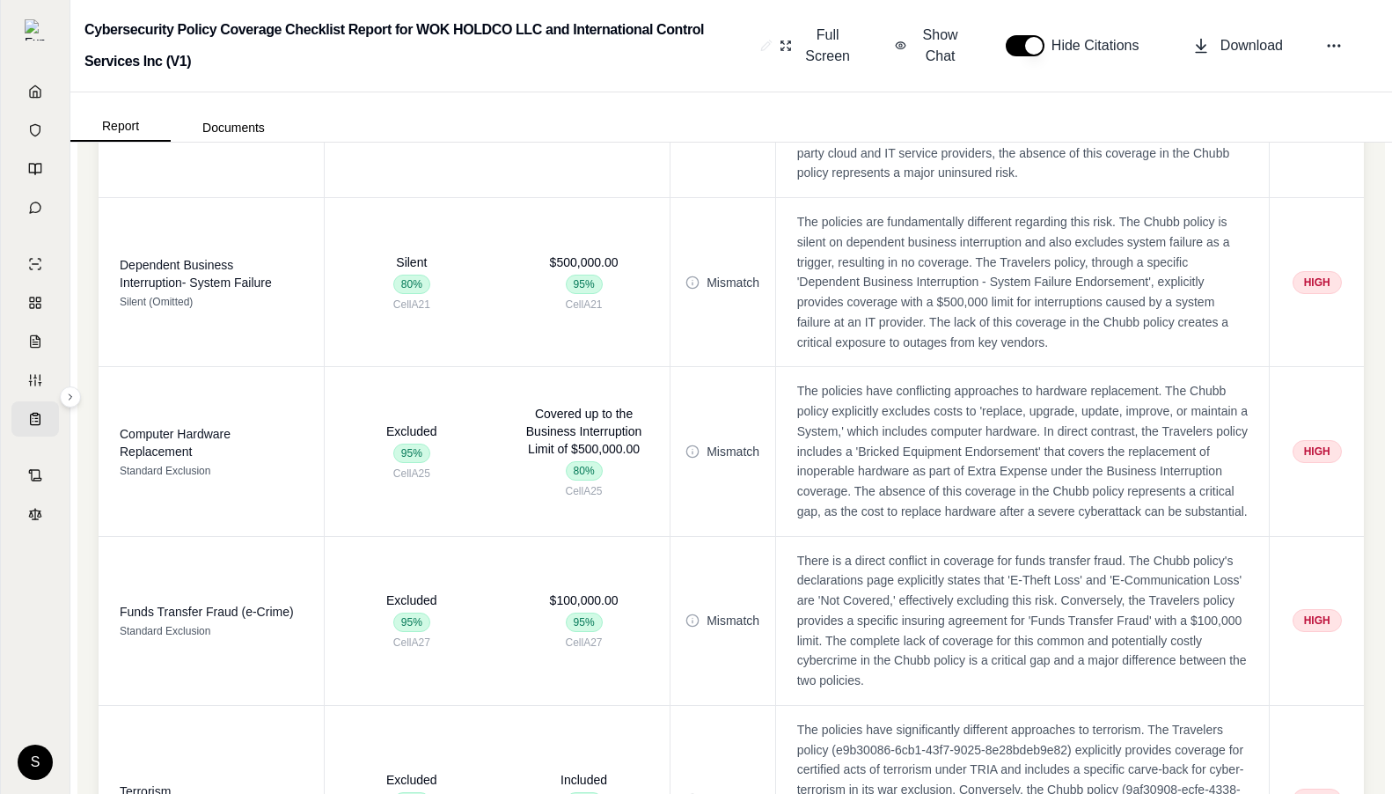
scroll to position [2867, 0]
